Goal: Communication & Community: Answer question/provide support

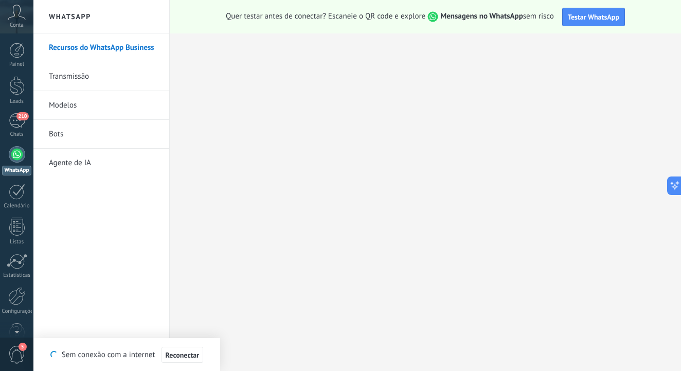
click at [14, 158] on div at bounding box center [17, 154] width 16 height 16
click at [20, 119] on span "210" at bounding box center [22, 116] width 12 height 8
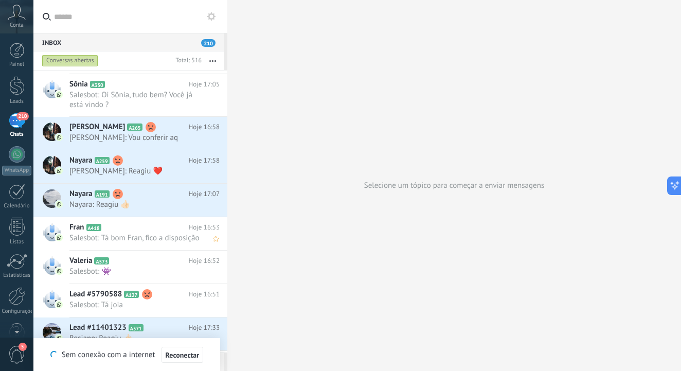
scroll to position [360, 0]
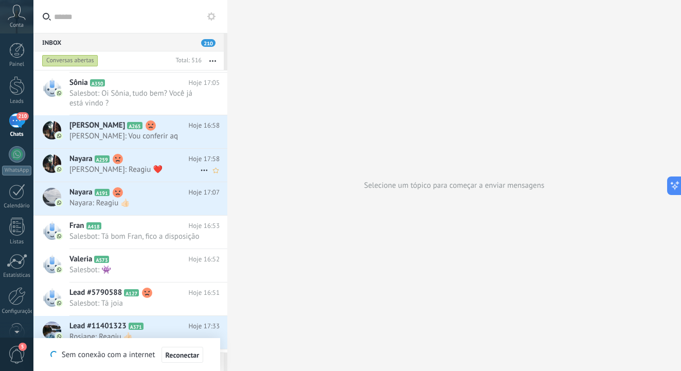
click at [150, 168] on span "[PERSON_NAME]: Reagiu ❤️" at bounding box center [134, 170] width 131 height 10
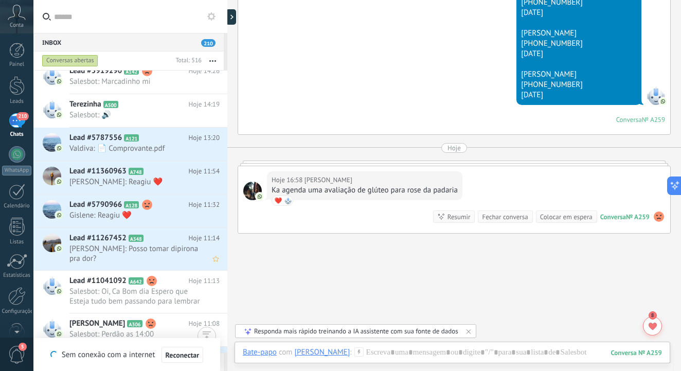
scroll to position [773, 0]
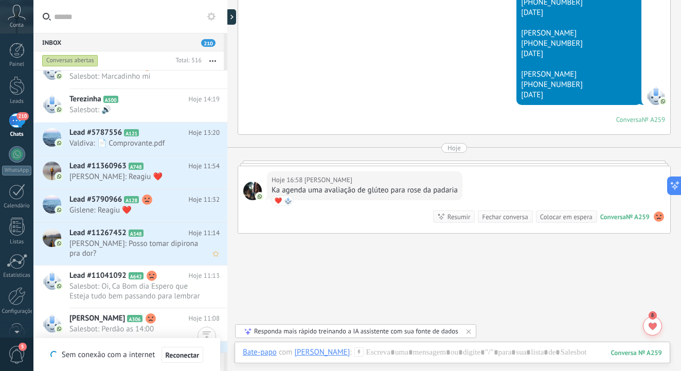
click at [144, 246] on span "[PERSON_NAME]: Posso tomar dipirona pra dor?" at bounding box center [134, 249] width 131 height 20
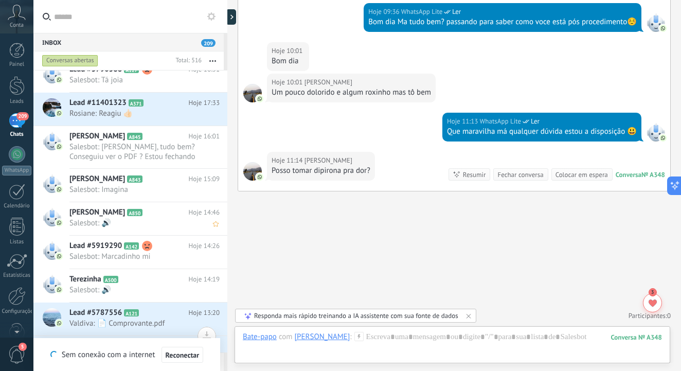
scroll to position [584, 0]
click at [170, 194] on span "Salesbot: Imagina" at bounding box center [134, 189] width 131 height 10
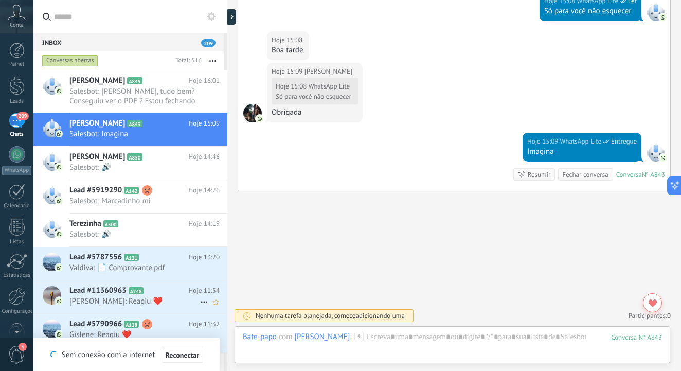
scroll to position [682, 0]
